Goal: Task Accomplishment & Management: Manage account settings

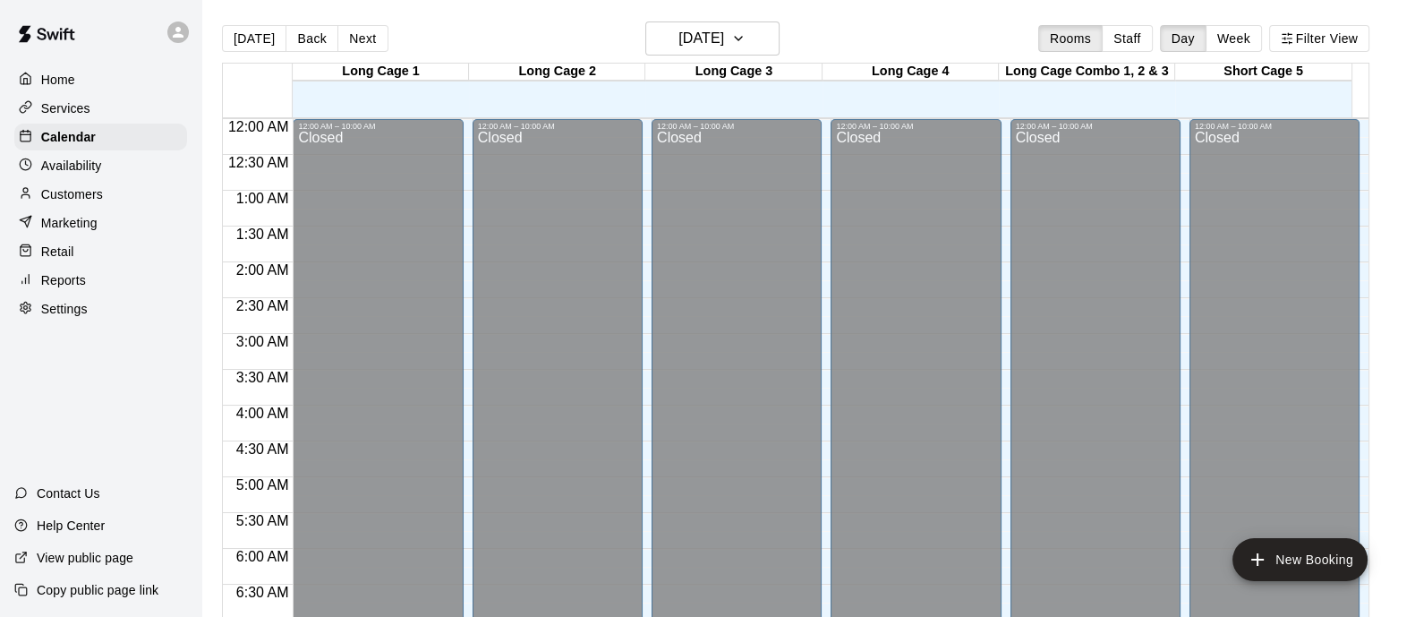
scroll to position [1042, 0]
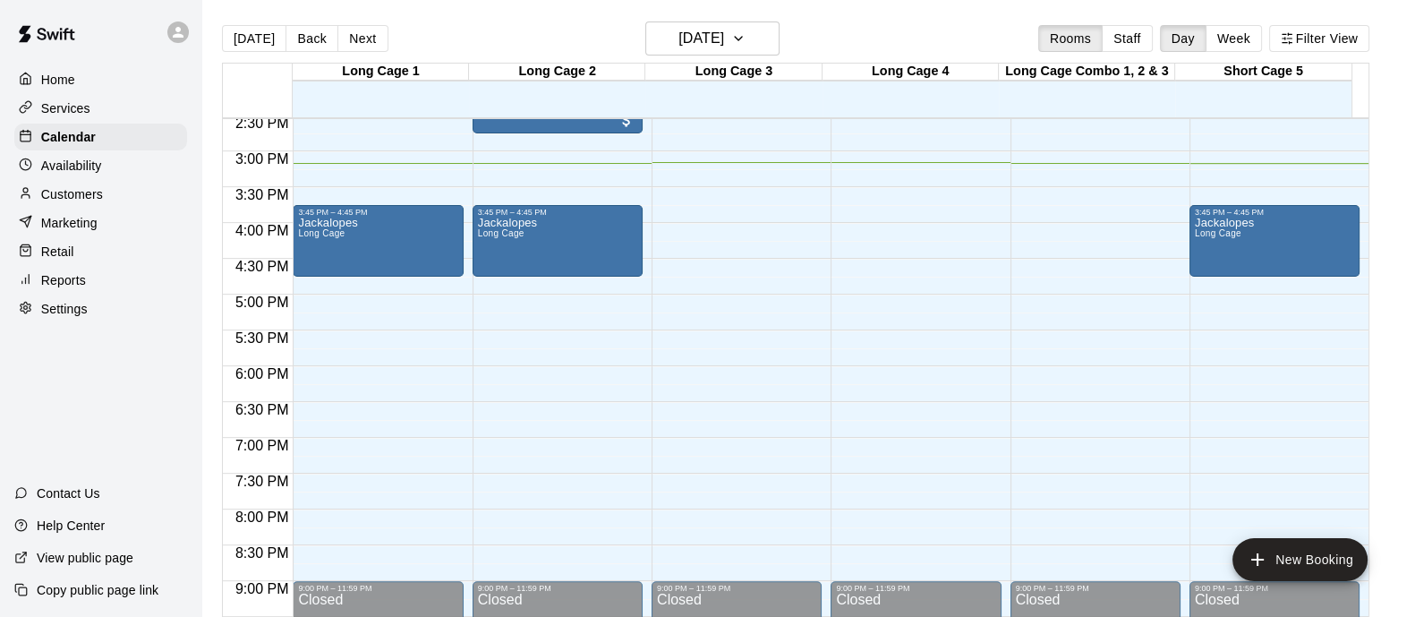
click at [96, 226] on p "Marketing" at bounding box center [69, 223] width 56 height 18
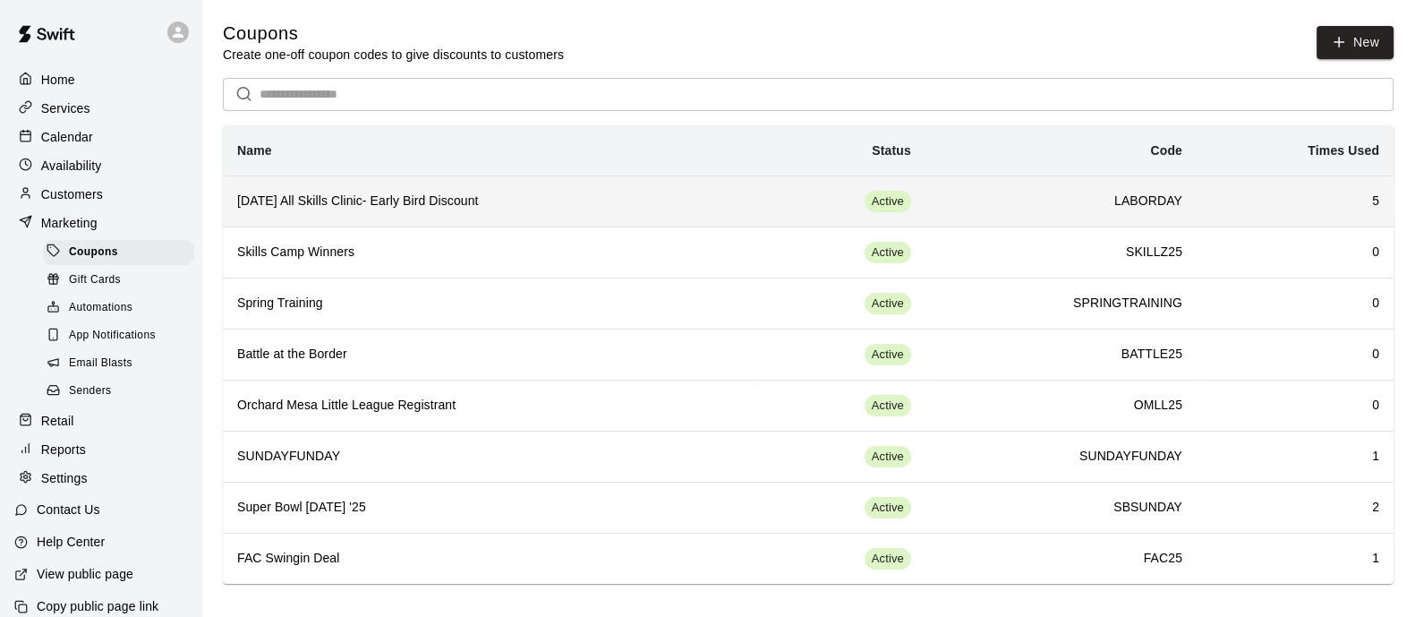
click at [490, 197] on h6 "[DATE] All Skills Clinic- Early Bird Discount" at bounding box center [488, 202] width 502 height 20
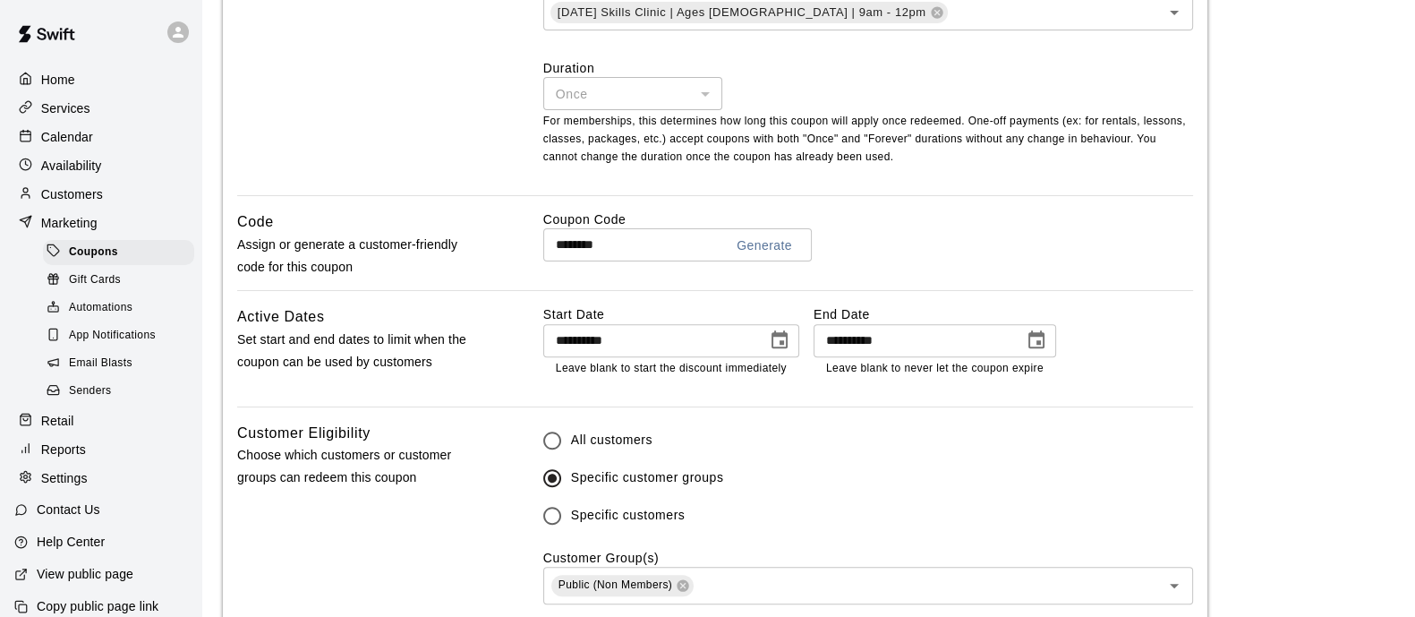
scroll to position [894, 0]
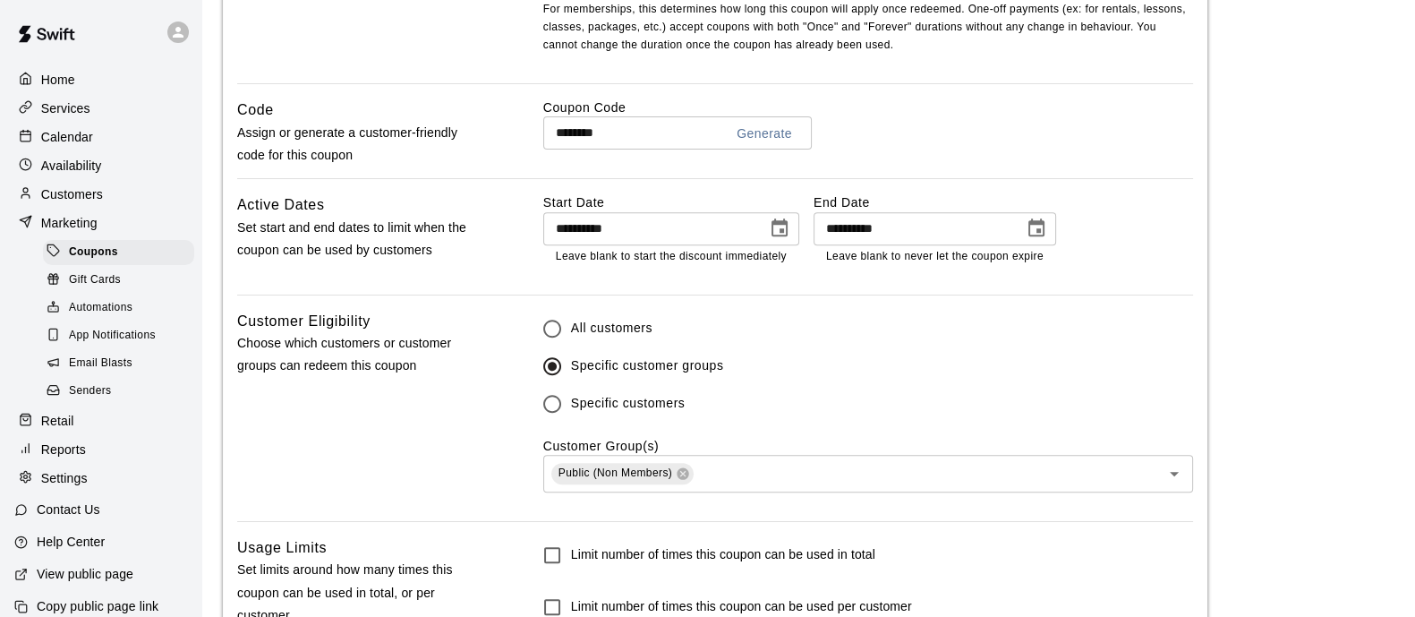
click at [652, 407] on span "Specific customers" at bounding box center [628, 403] width 115 height 19
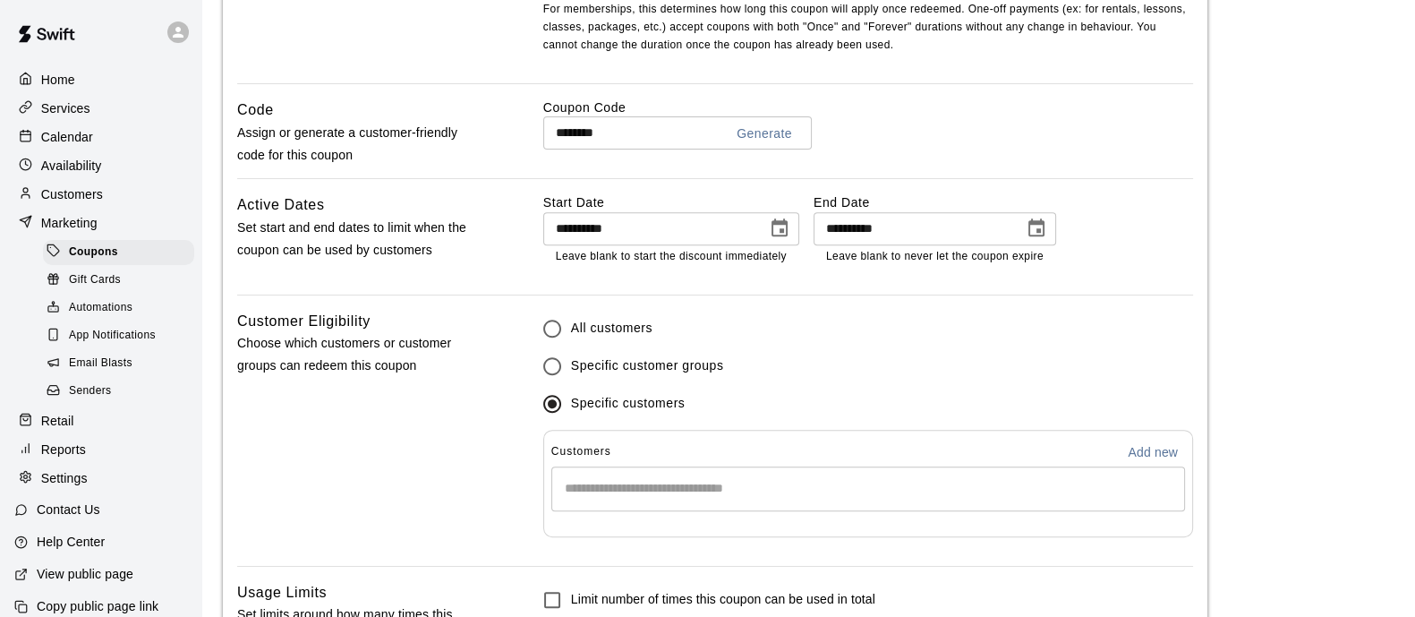
click at [643, 369] on span "Specific customer groups" at bounding box center [647, 365] width 153 height 19
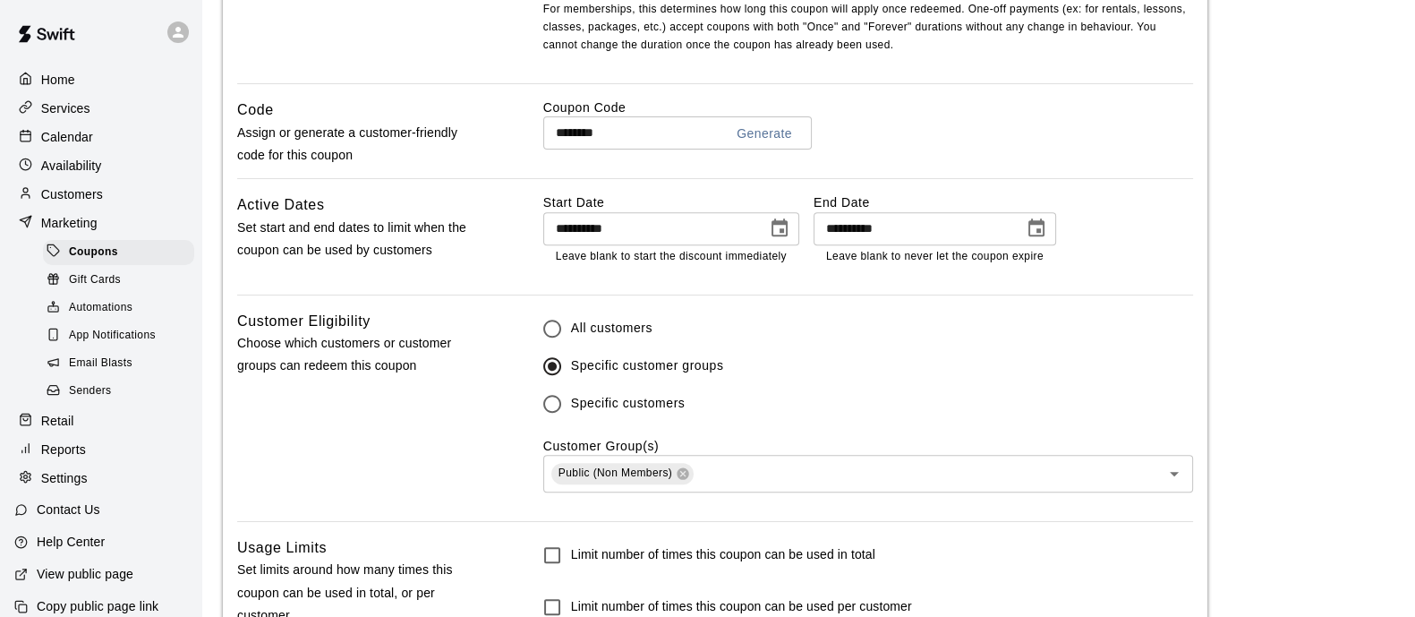
click at [781, 455] on div "Customer Group(s) Public (Non Members) ​" at bounding box center [868, 464] width 650 height 55
click at [786, 458] on div "Public (Non Members) ​" at bounding box center [868, 474] width 650 height 38
click at [302, 433] on div "Customer Eligibility Choose which customers or customer groups can redeem this …" at bounding box center [361, 415] width 249 height 211
click at [1215, 350] on main "**********" at bounding box center [808, 176] width 1171 height 2099
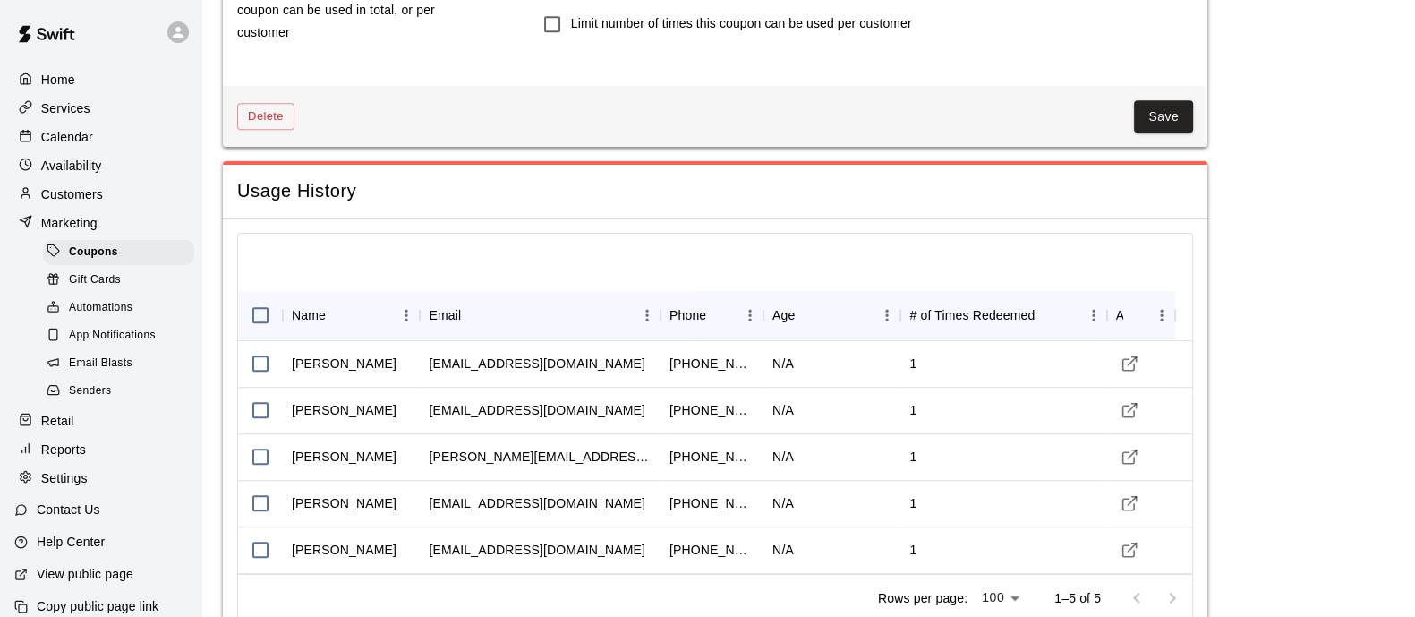
scroll to position [1526, 0]
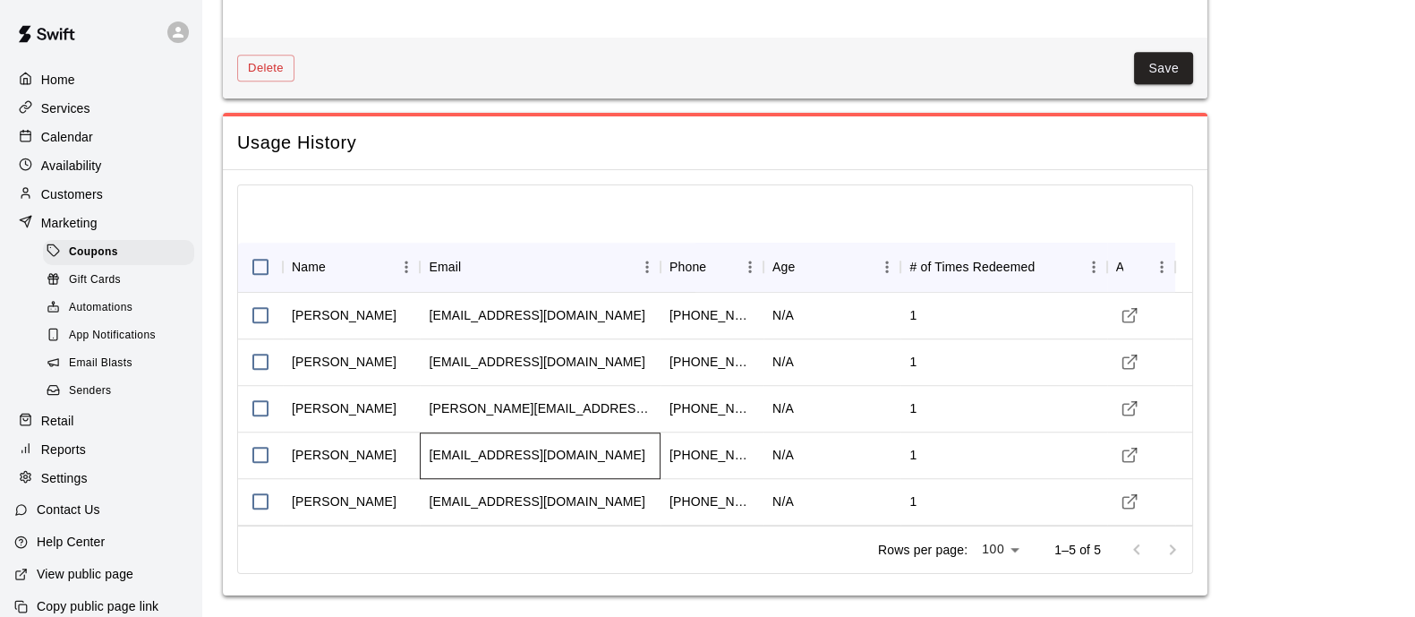
click at [580, 455] on div "[EMAIL_ADDRESS][DOMAIN_NAME]" at bounding box center [540, 455] width 241 height 47
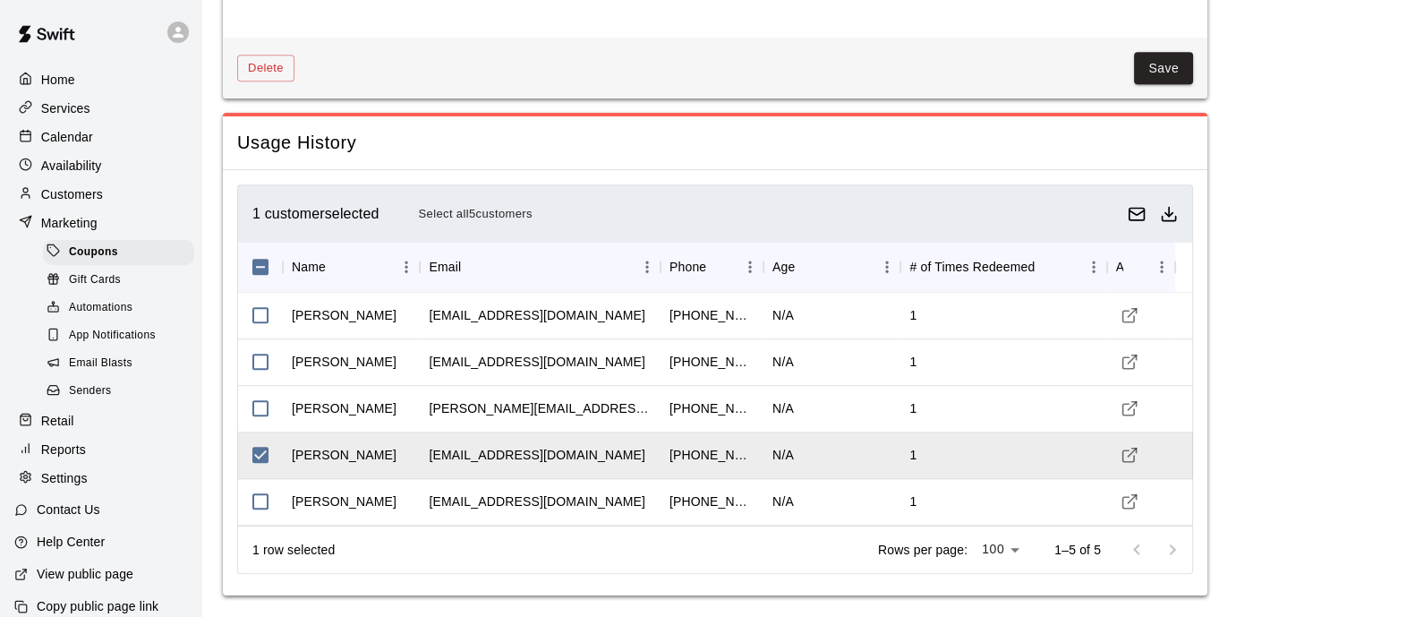
click at [88, 203] on p "Customers" at bounding box center [72, 194] width 62 height 18
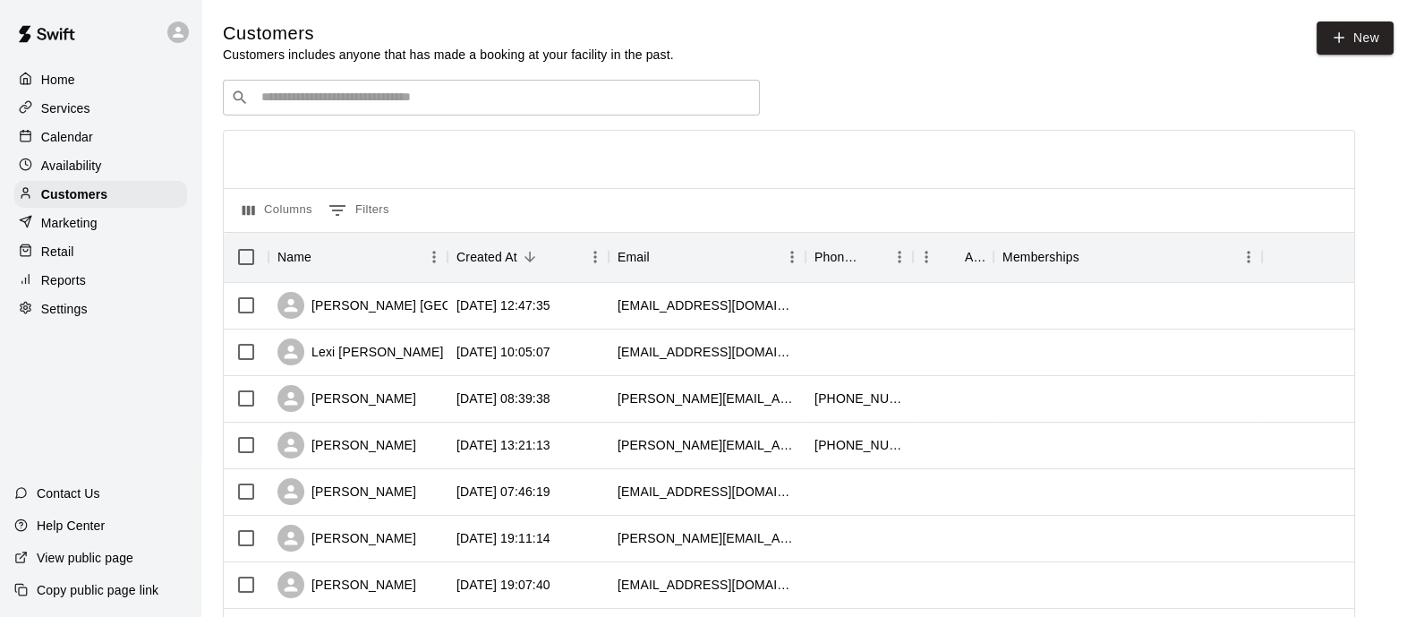
click at [425, 102] on input "Search customers by name or email" at bounding box center [504, 98] width 496 height 18
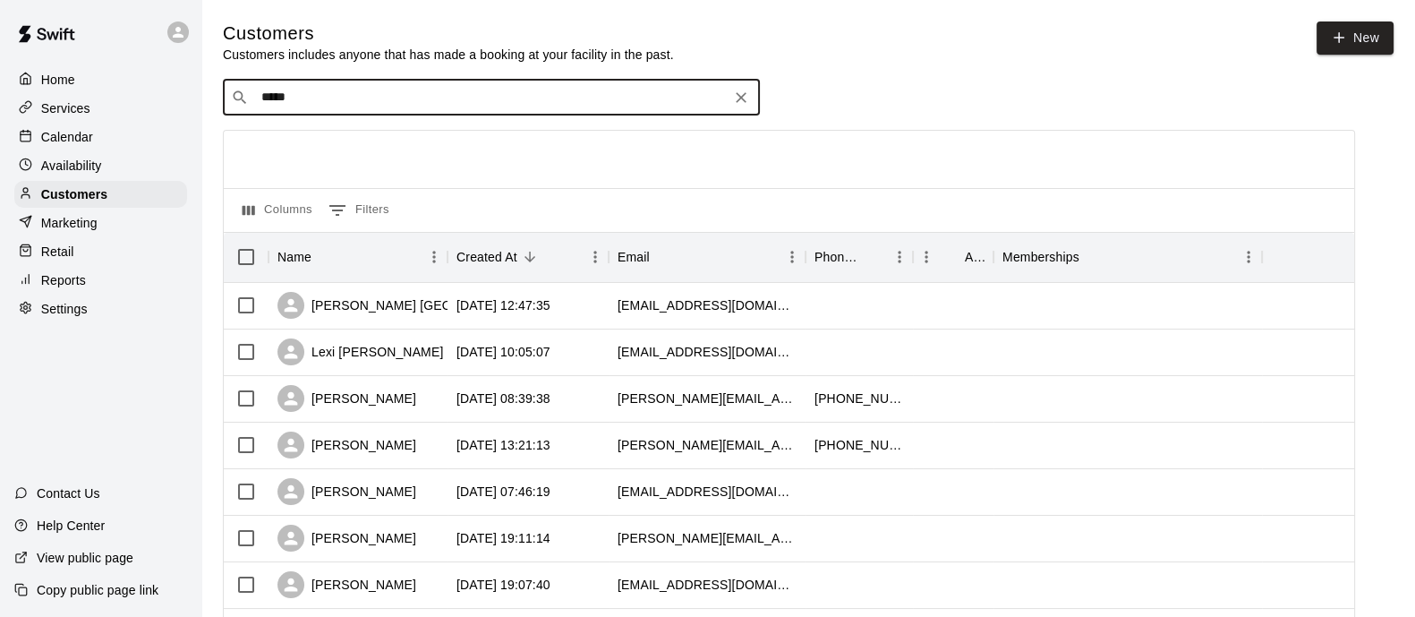
type input "******"
click at [372, 146] on p "[PERSON_NAME]" at bounding box center [327, 137] width 109 height 19
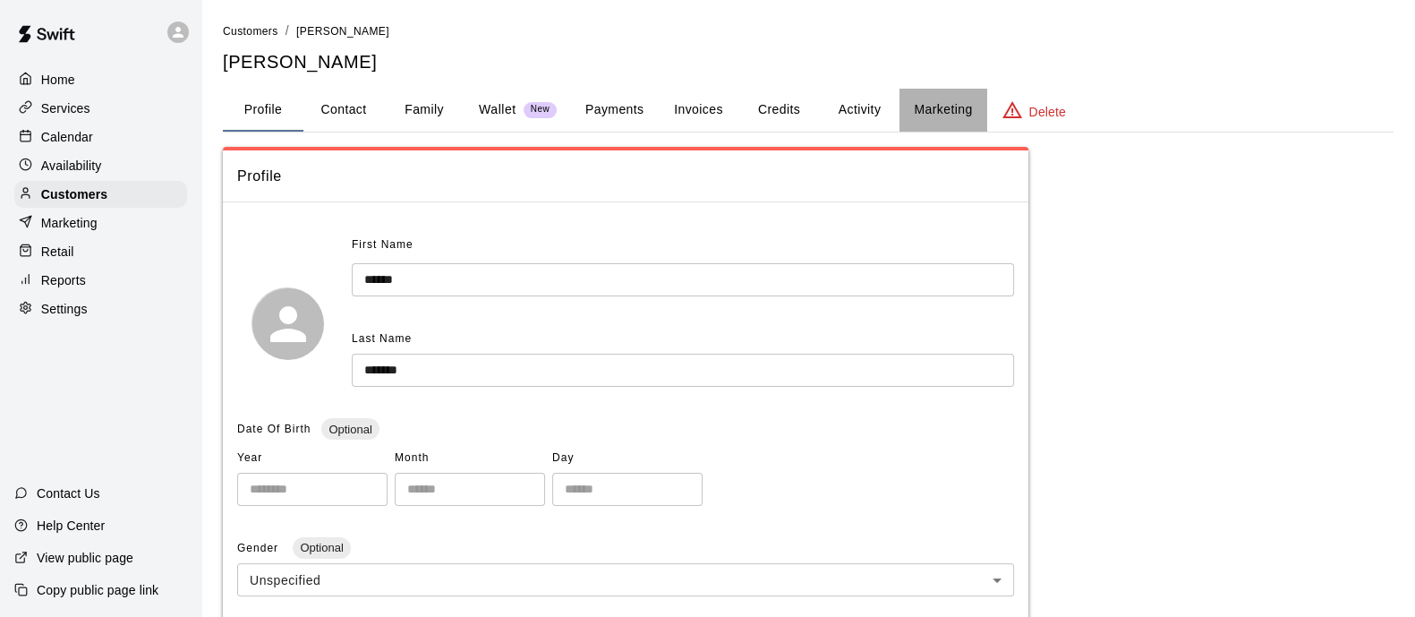
click at [944, 119] on button "Marketing" at bounding box center [942, 110] width 87 height 43
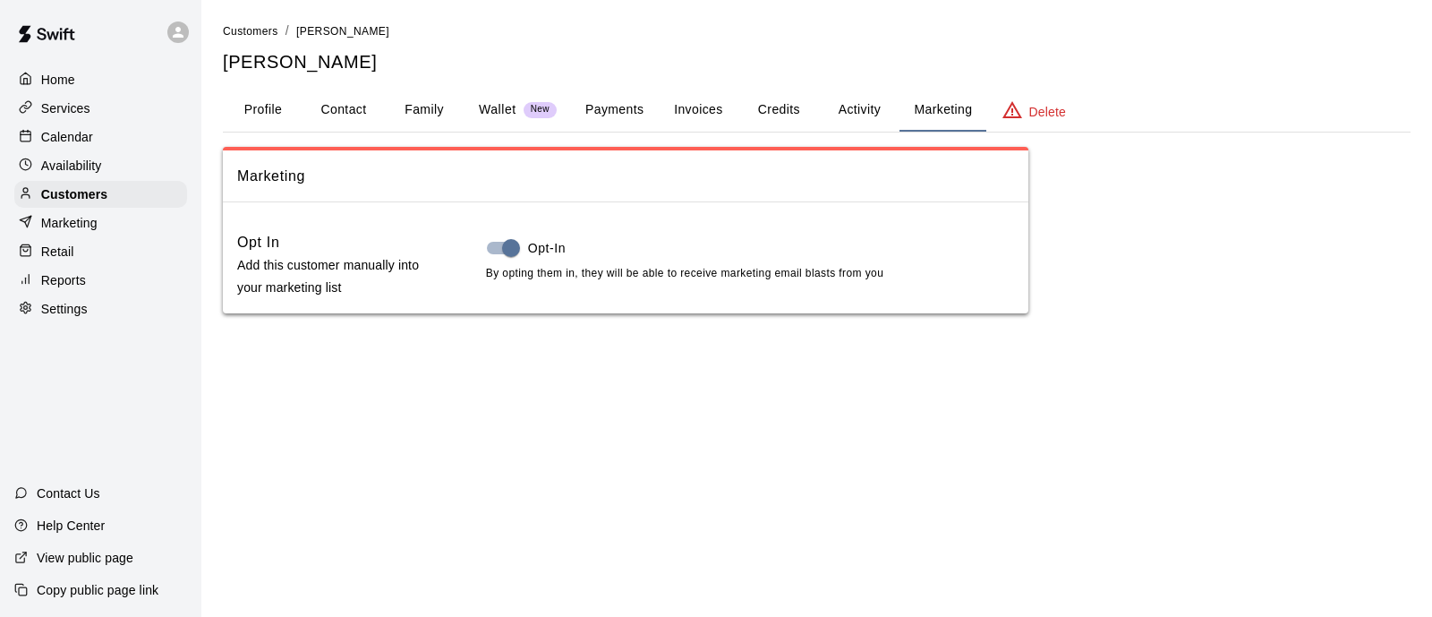
click at [869, 111] on button "Activity" at bounding box center [859, 110] width 81 height 43
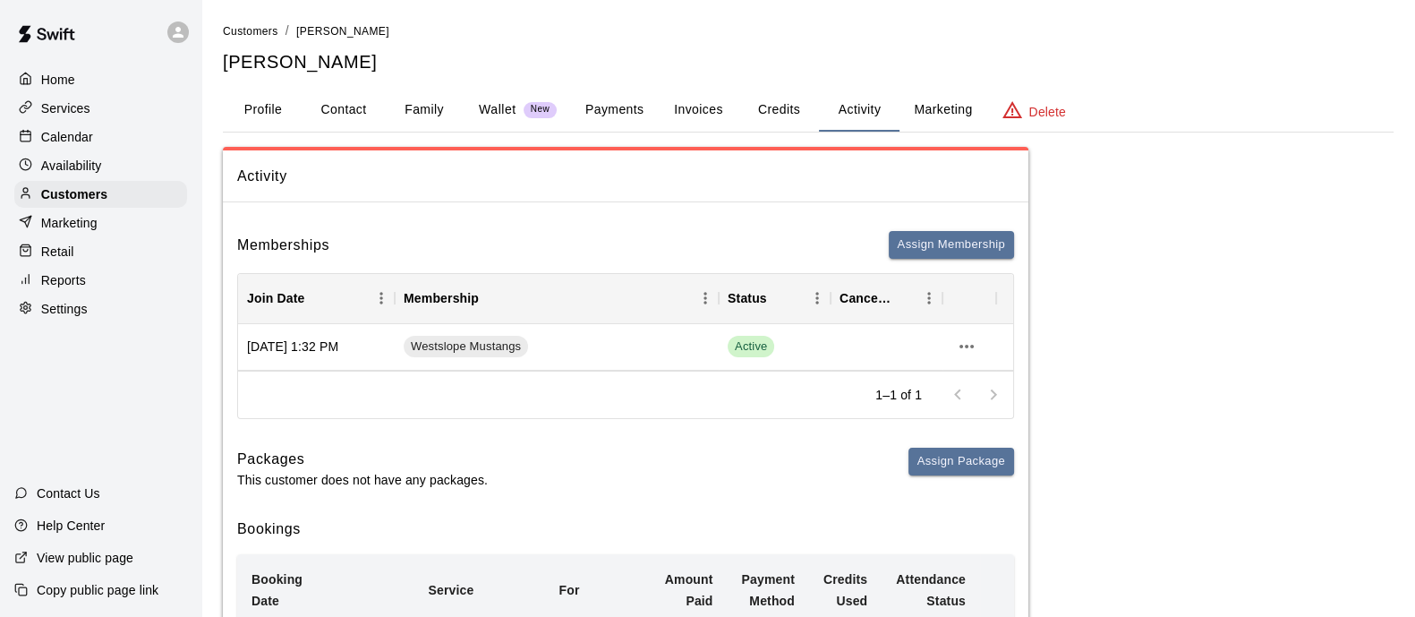
click at [75, 125] on div "Home Services Calendar Availability Customers Marketing Retail Reports Settings" at bounding box center [100, 194] width 201 height 260
click at [83, 105] on p "Services" at bounding box center [65, 108] width 49 height 18
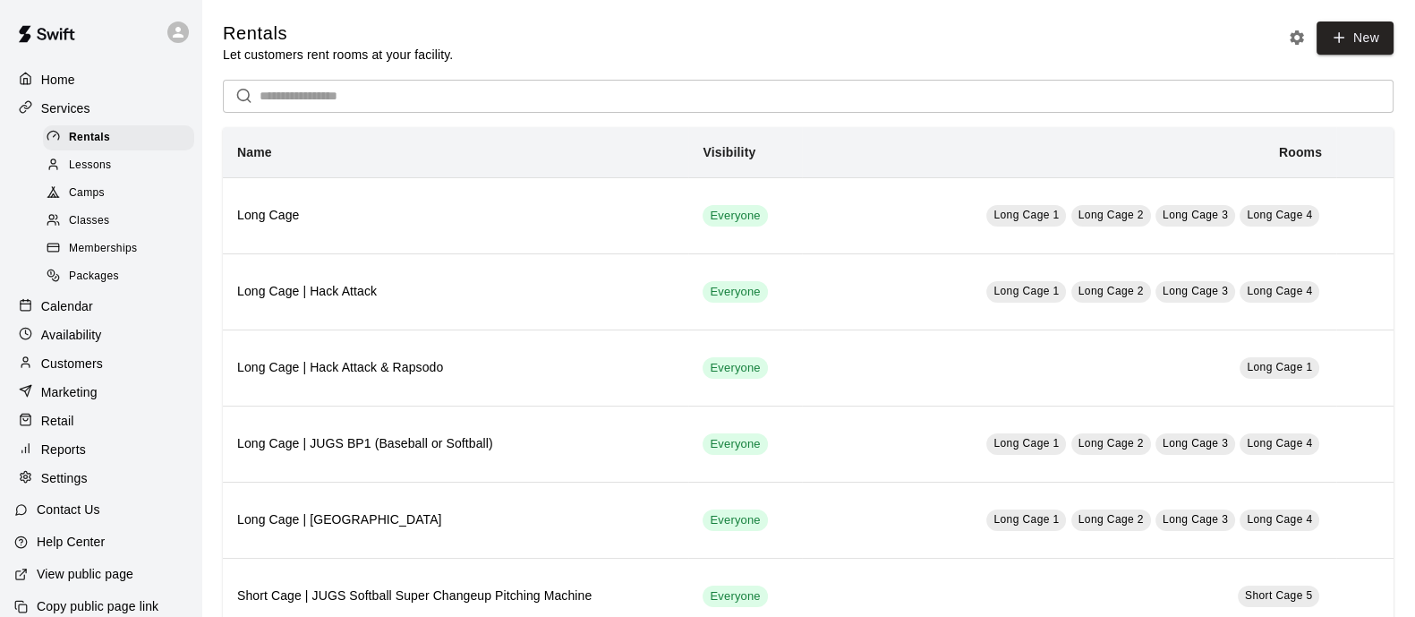
click at [103, 220] on span "Classes" at bounding box center [89, 221] width 40 height 18
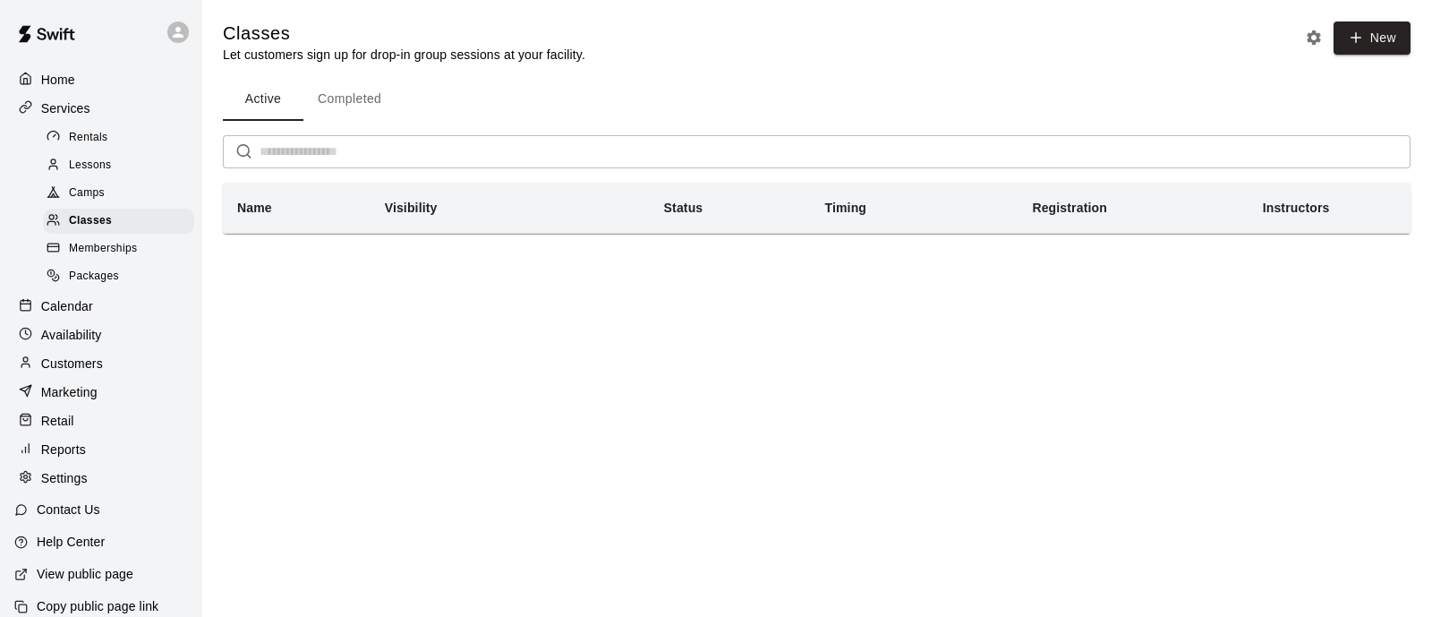
click at [103, 202] on span "Camps" at bounding box center [87, 193] width 36 height 18
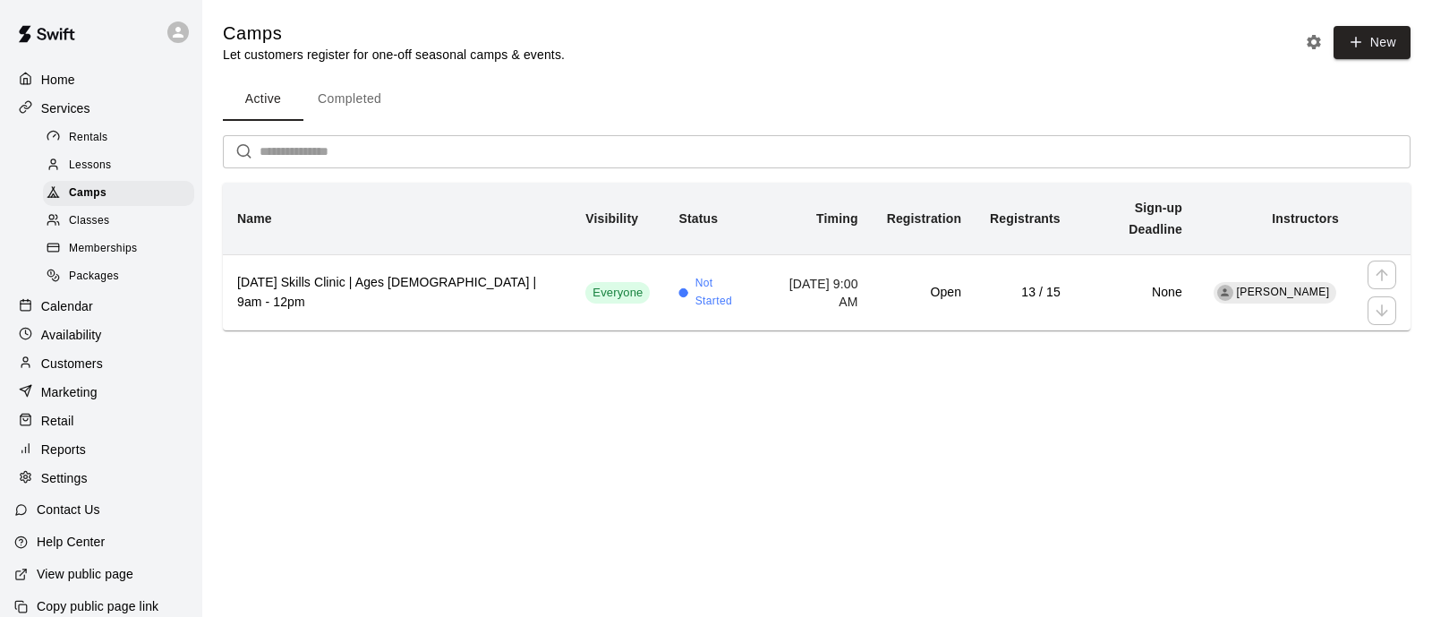
click at [797, 254] on td "[DATE] 9:00 AM" at bounding box center [817, 292] width 108 height 76
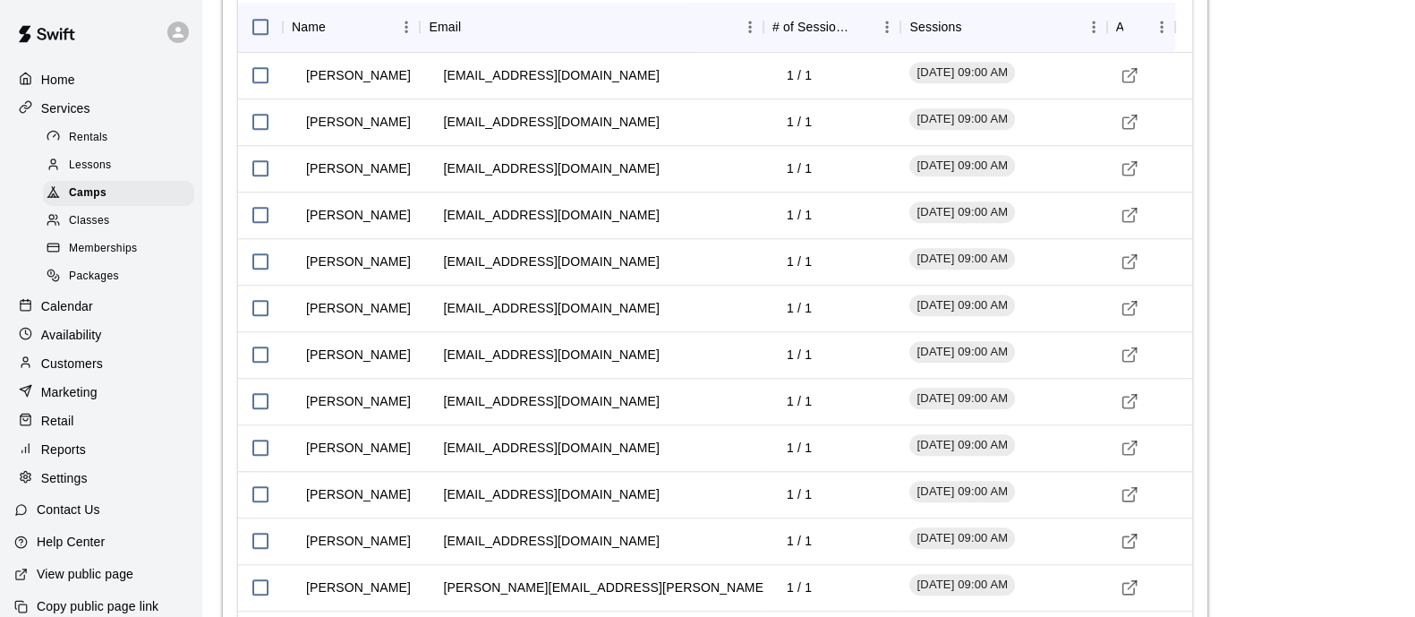
scroll to position [2007, 0]
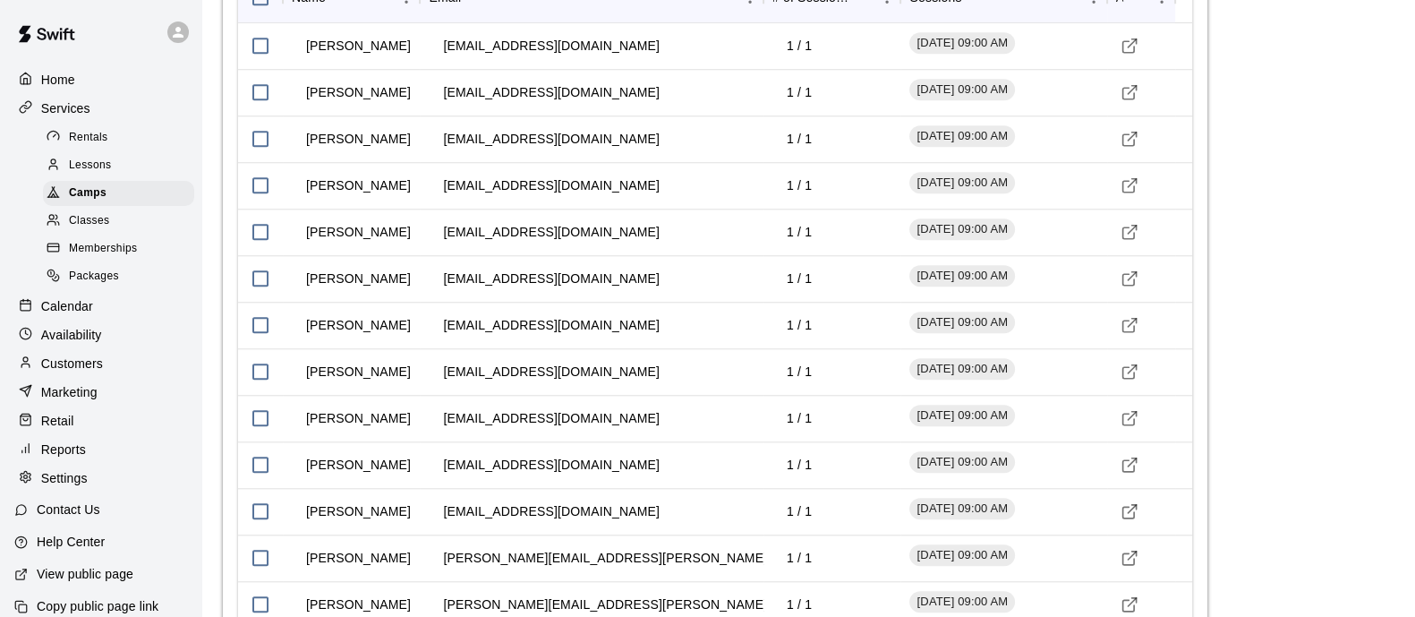
click at [79, 314] on p "Calendar" at bounding box center [67, 306] width 52 height 18
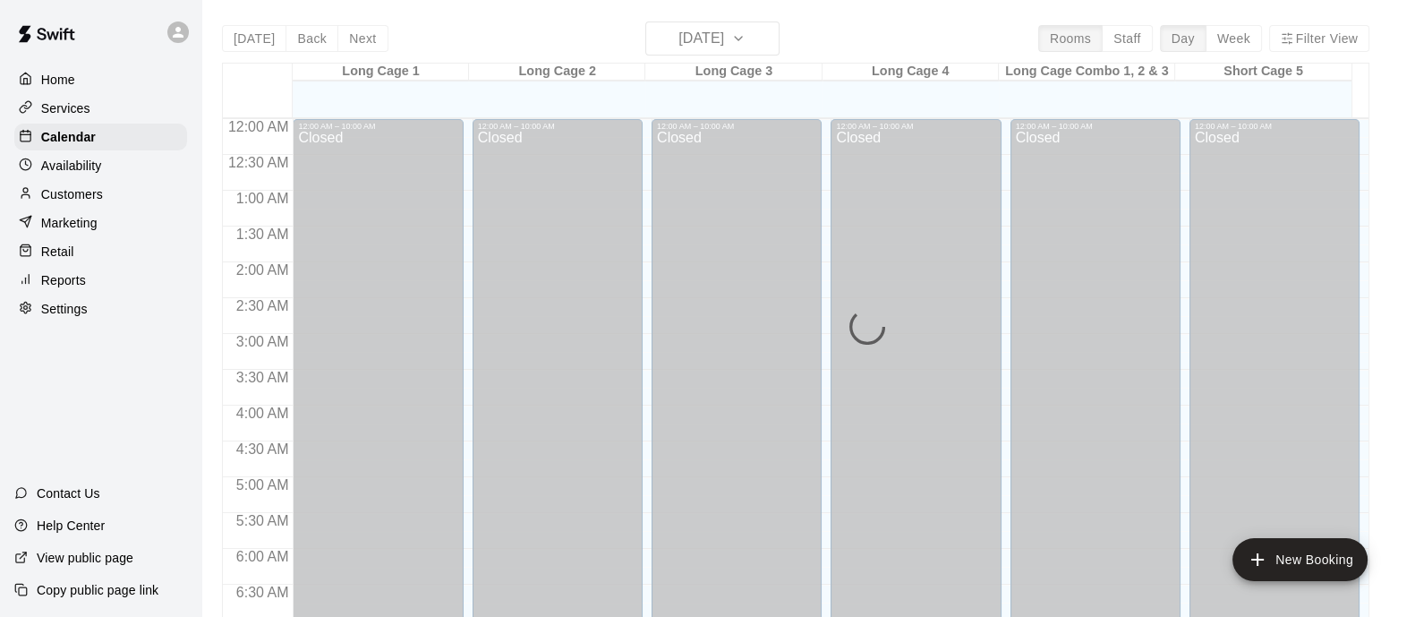
scroll to position [1087, 0]
